Goal: Use online tool/utility: Utilize a website feature to perform a specific function

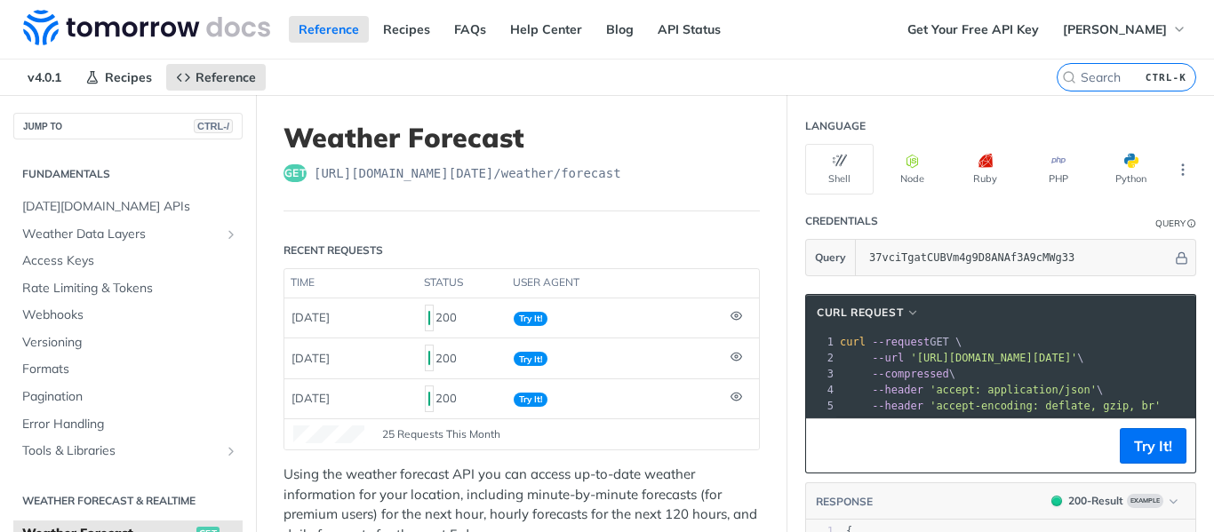
click at [850, 28] on div "Reference Recipes FAQs Help Center Blog API Status" at bounding box center [449, 29] width 898 height 59
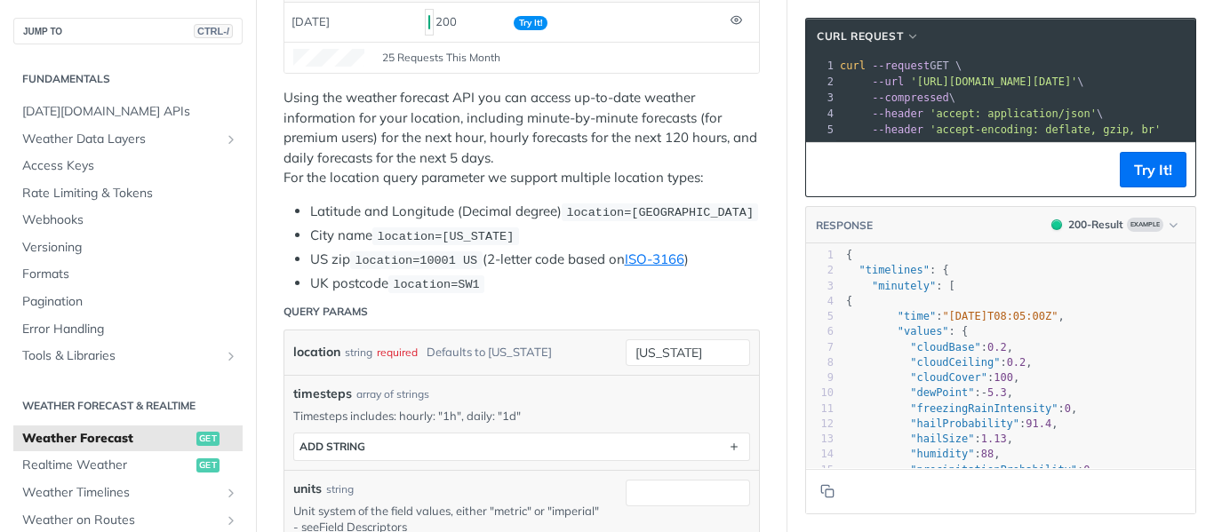
scroll to position [379, 0]
drag, startPoint x: 718, startPoint y: 352, endPoint x: 464, endPoint y: 349, distance: 254.3
click at [464, 349] on div "location string required Defaults to [US_STATE] [US_STATE] required type : stri…" at bounding box center [521, 351] width 457 height 27
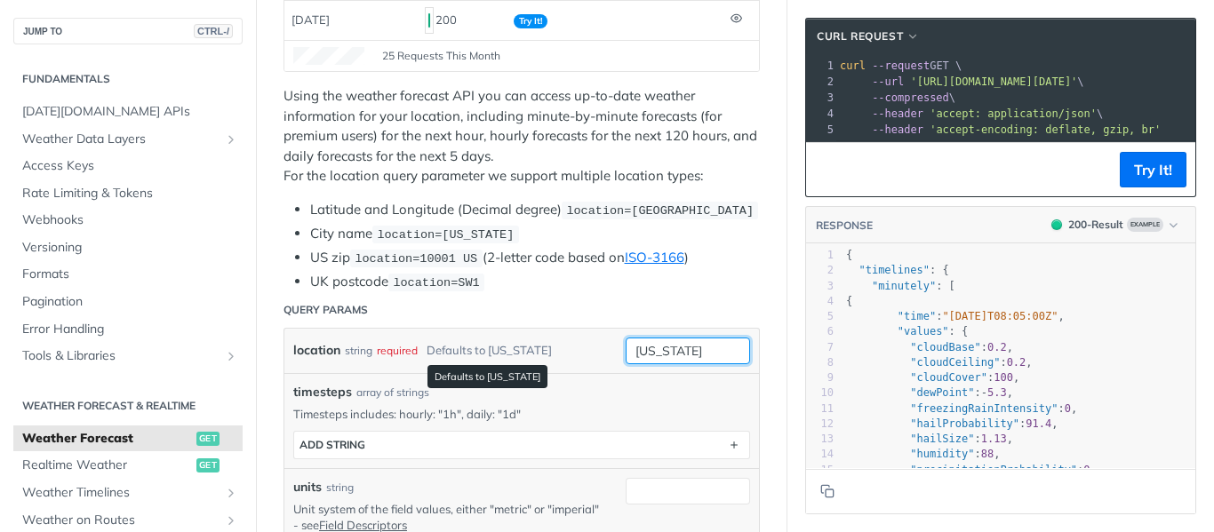
paste input "14°10'12.0 N 121°15'25.2 E"
type input "14°10'12.0 N 121°15'25.2 E"
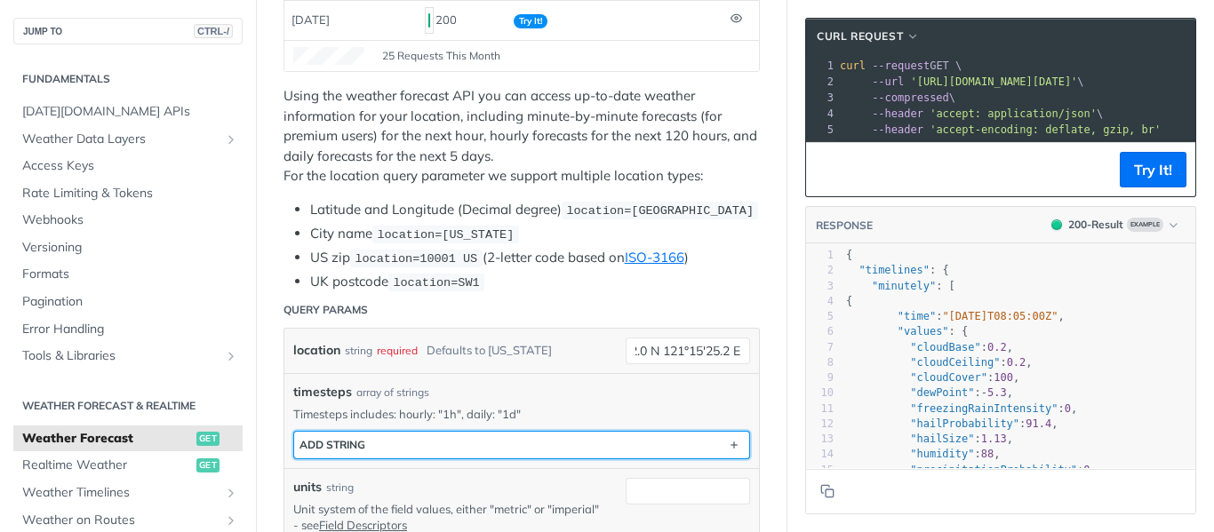
scroll to position [0, 0]
click at [489, 454] on button "ADD string" at bounding box center [521, 445] width 455 height 27
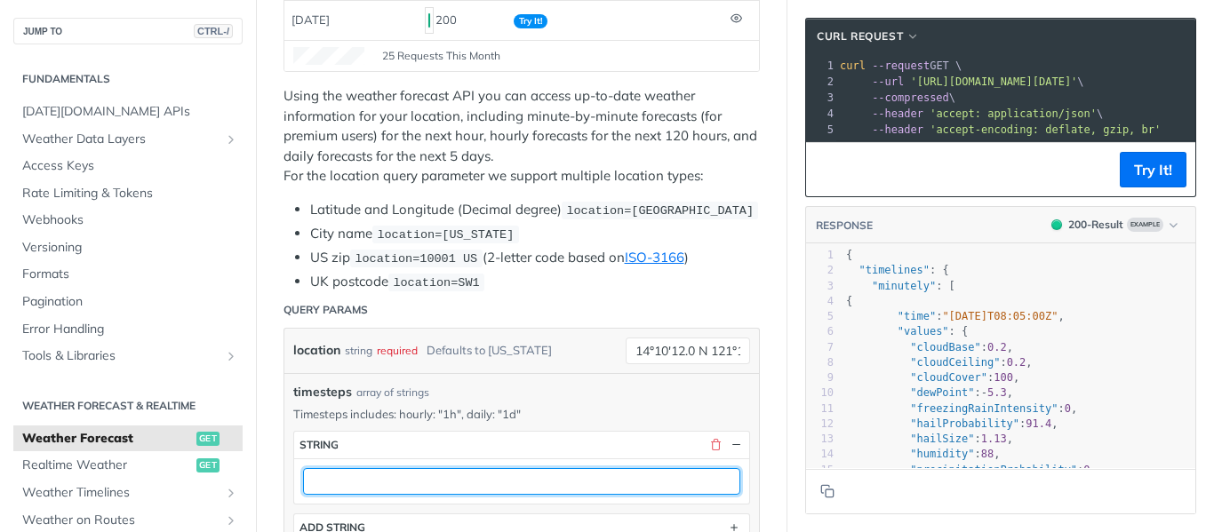
click at [398, 479] on input "text" at bounding box center [521, 481] width 437 height 27
type input "1d"
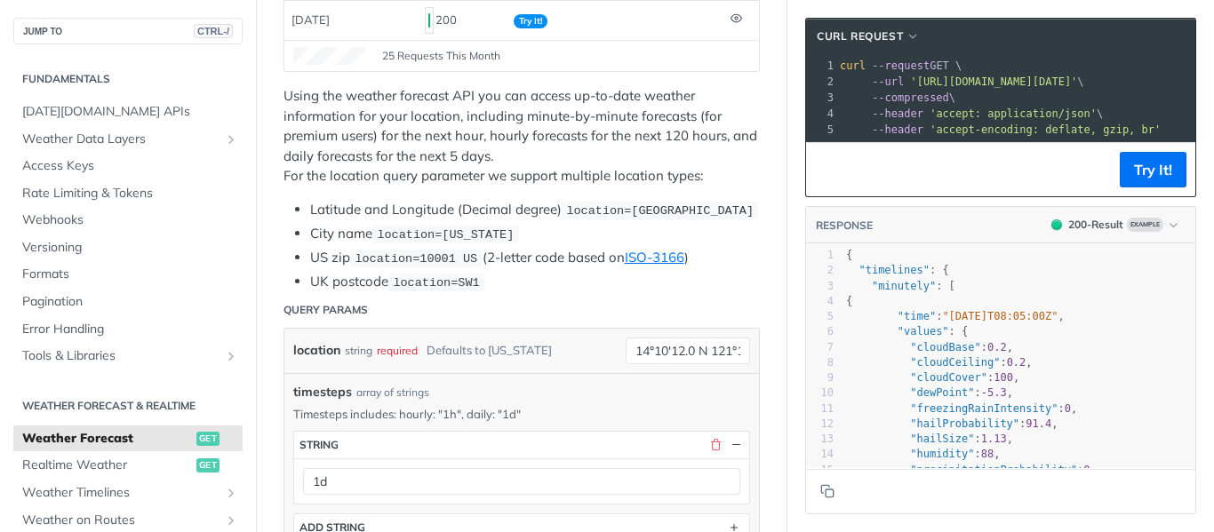
click at [788, 372] on section "cURL Request xxxxxxxxxx 1 curl --request GET \ 2 --url '[URL][DOMAIN_NAME][DATE…" at bounding box center [1001, 266] width 427 height 532
click at [1144, 178] on button "Try It!" at bounding box center [1153, 170] width 67 height 36
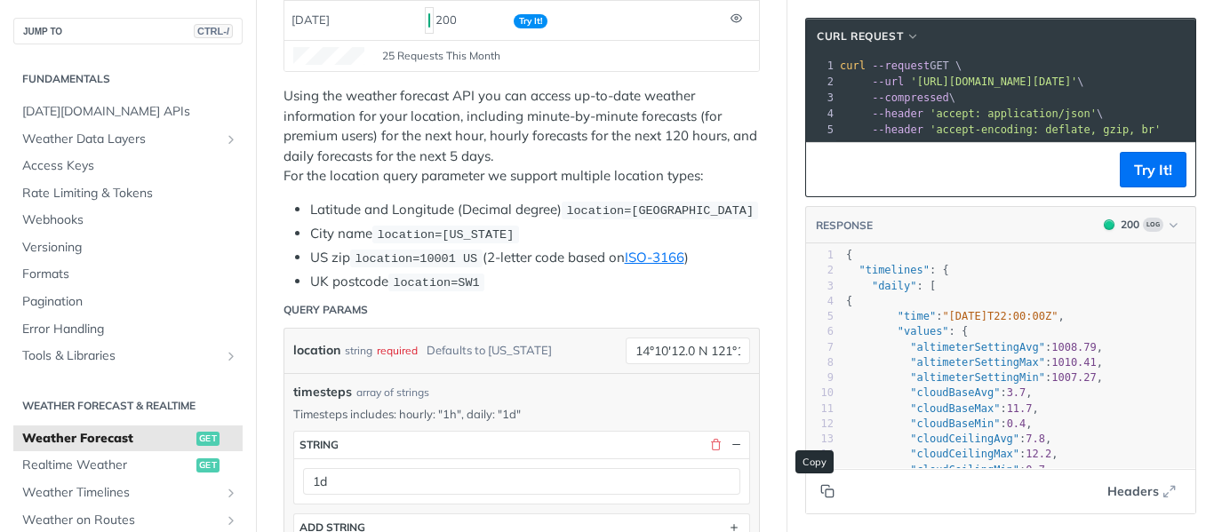
click at [820, 491] on icon "Copy to clipboard" at bounding box center [827, 491] width 14 height 14
